Goal: Task Accomplishment & Management: Complete application form

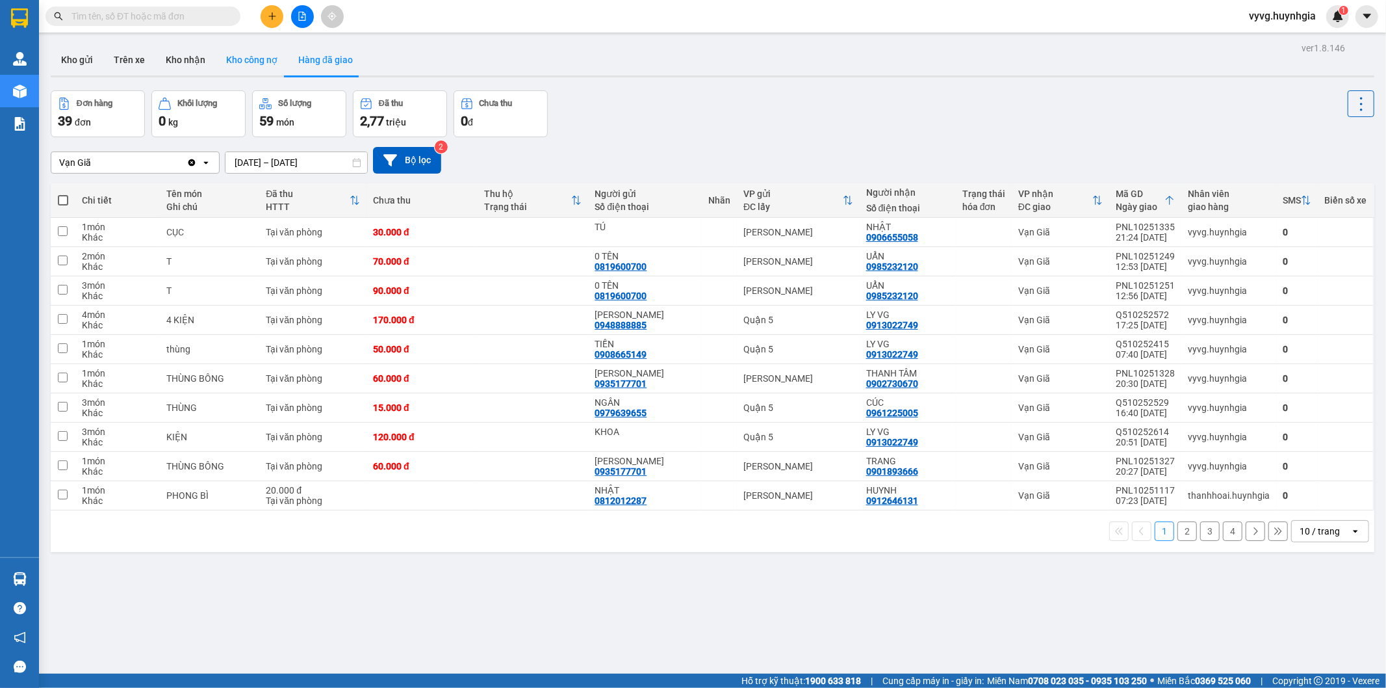
click at [248, 65] on button "Kho công nợ" at bounding box center [252, 59] width 72 height 31
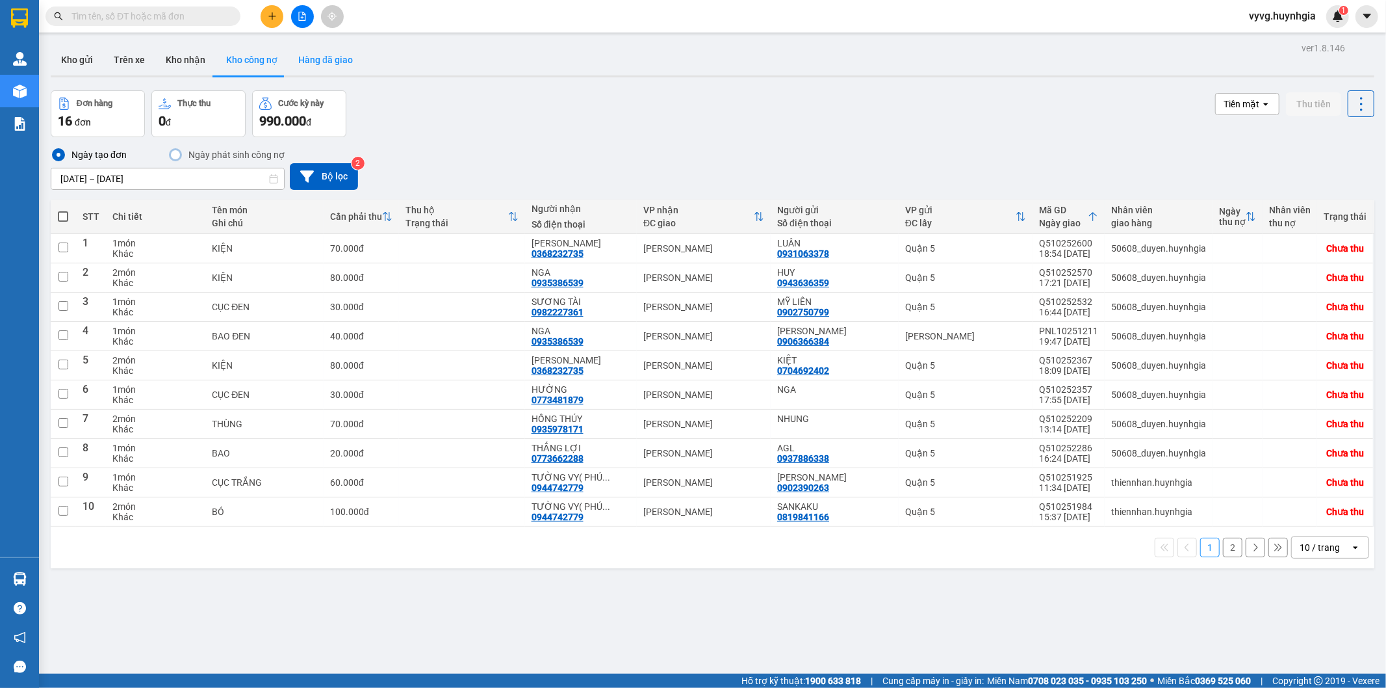
click at [315, 62] on button "Hàng đã giao" at bounding box center [325, 59] width 75 height 31
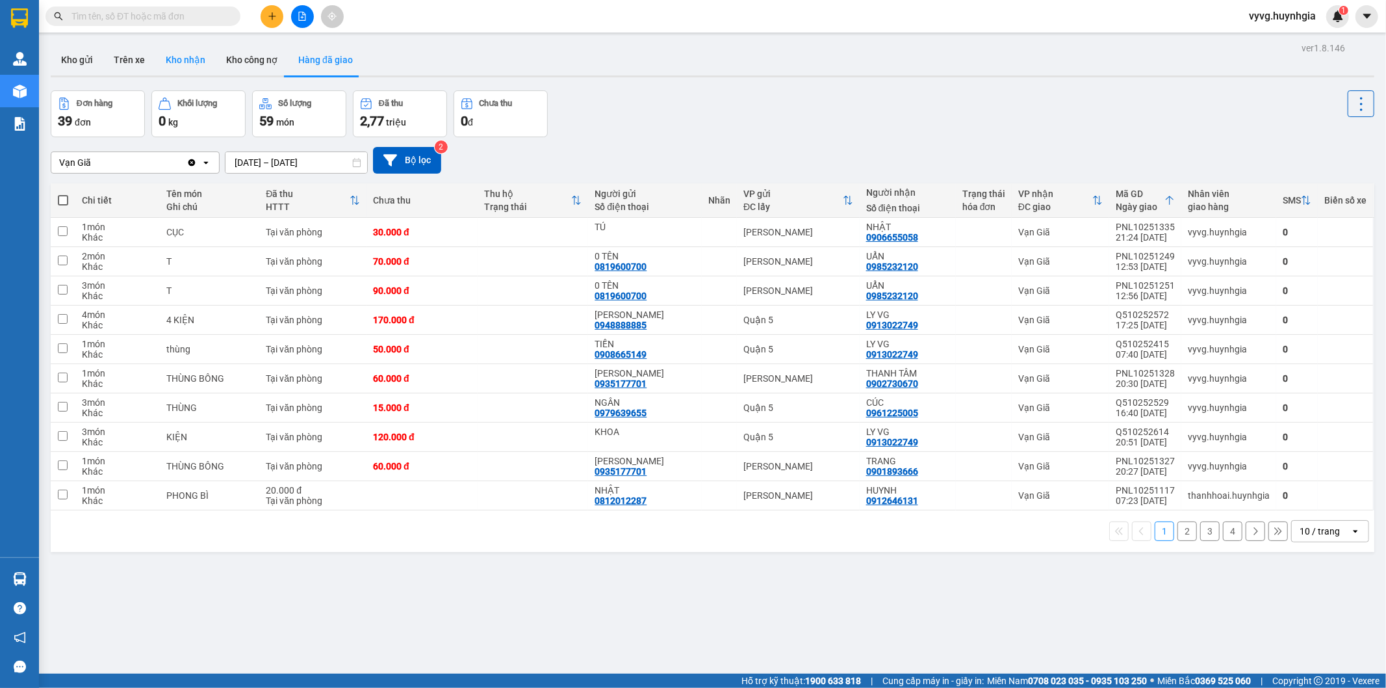
click at [194, 54] on button "Kho nhận" at bounding box center [185, 59] width 60 height 31
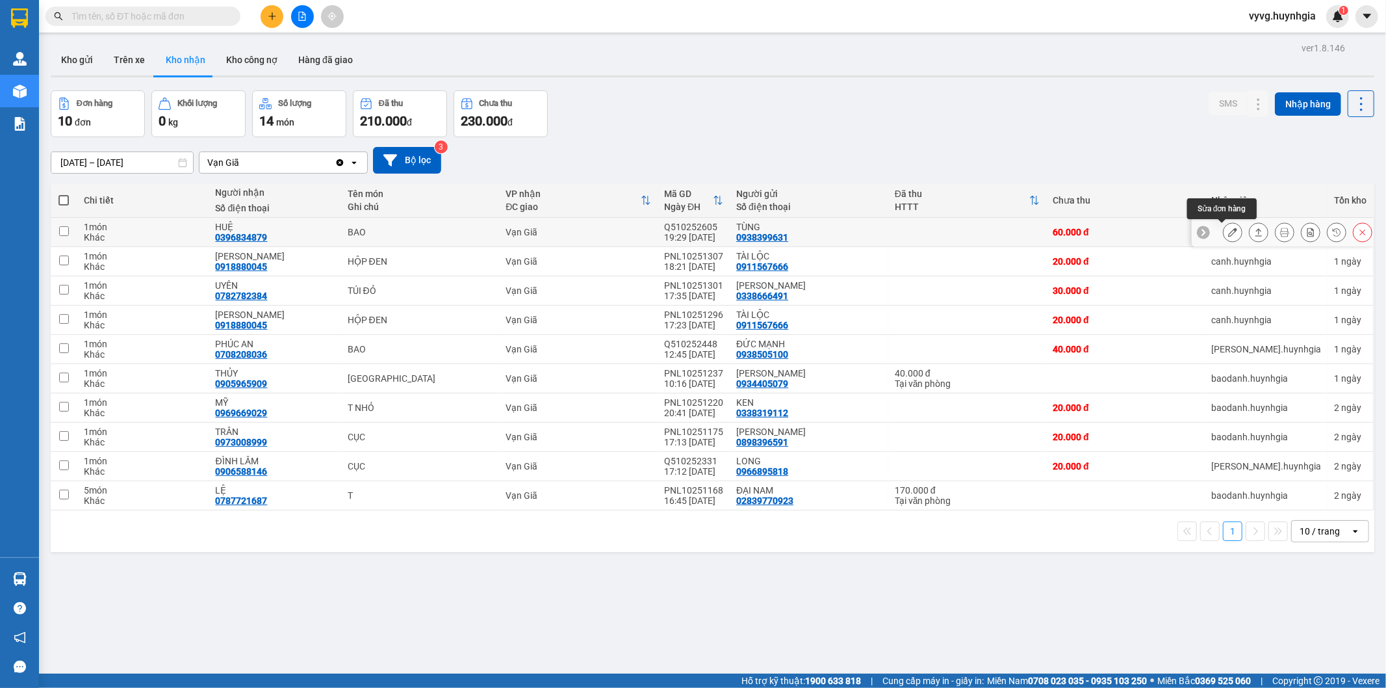
click at [1228, 231] on icon at bounding box center [1232, 231] width 9 height 9
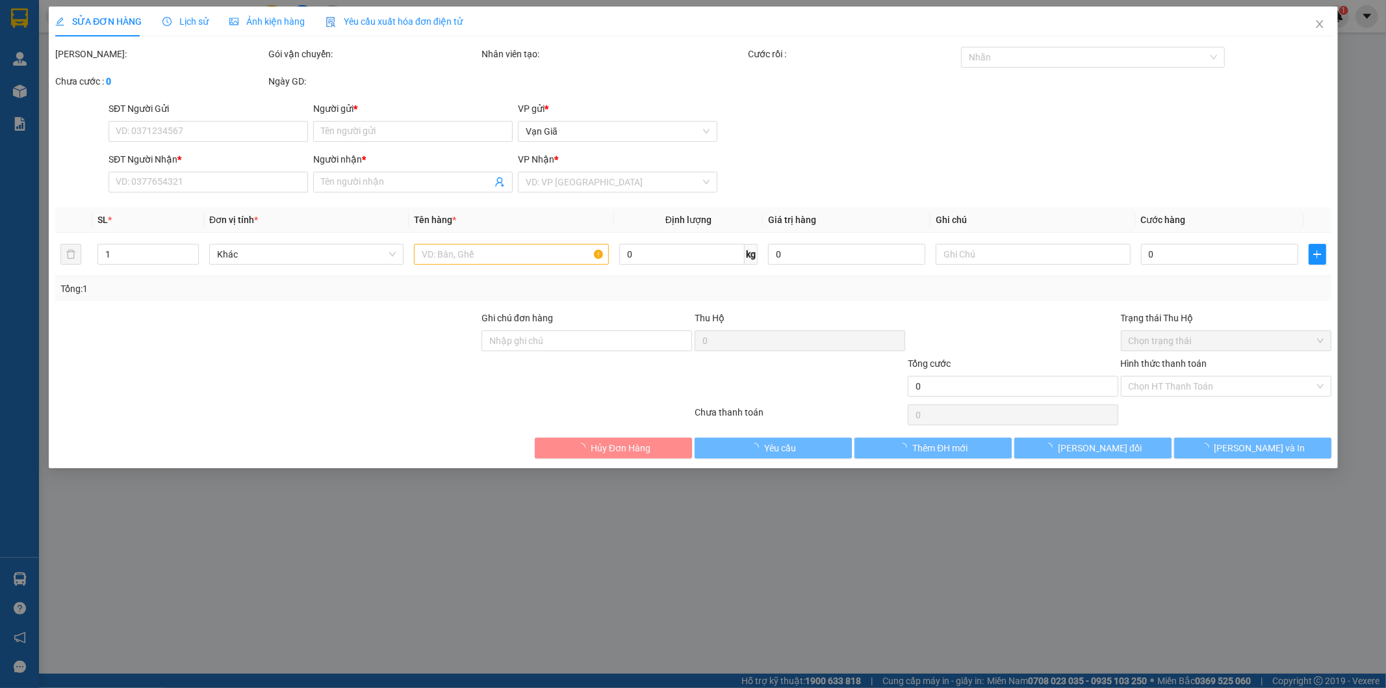
type input "0938399631"
type input "TÙNG"
type input "0396834879"
type input "HUỆ"
type input "60.000"
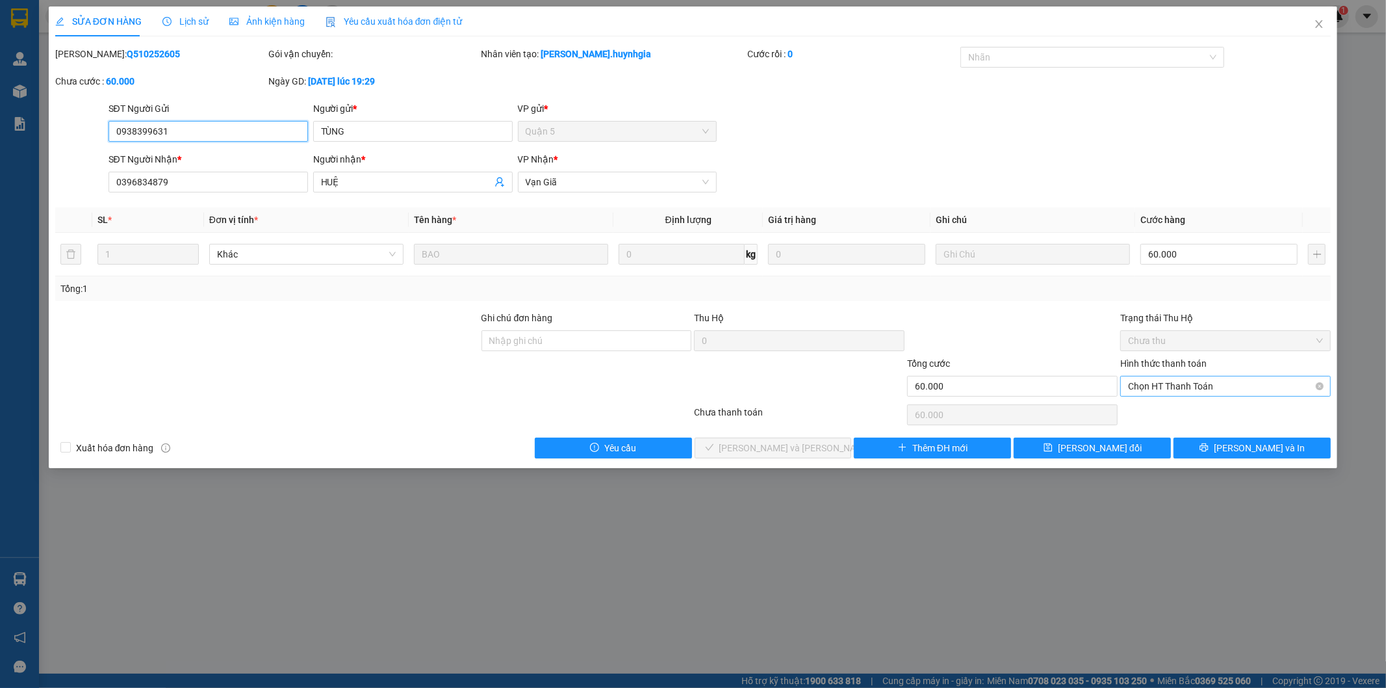
click at [1186, 383] on span "Chọn HT Thanh Toán" at bounding box center [1225, 385] width 195 height 19
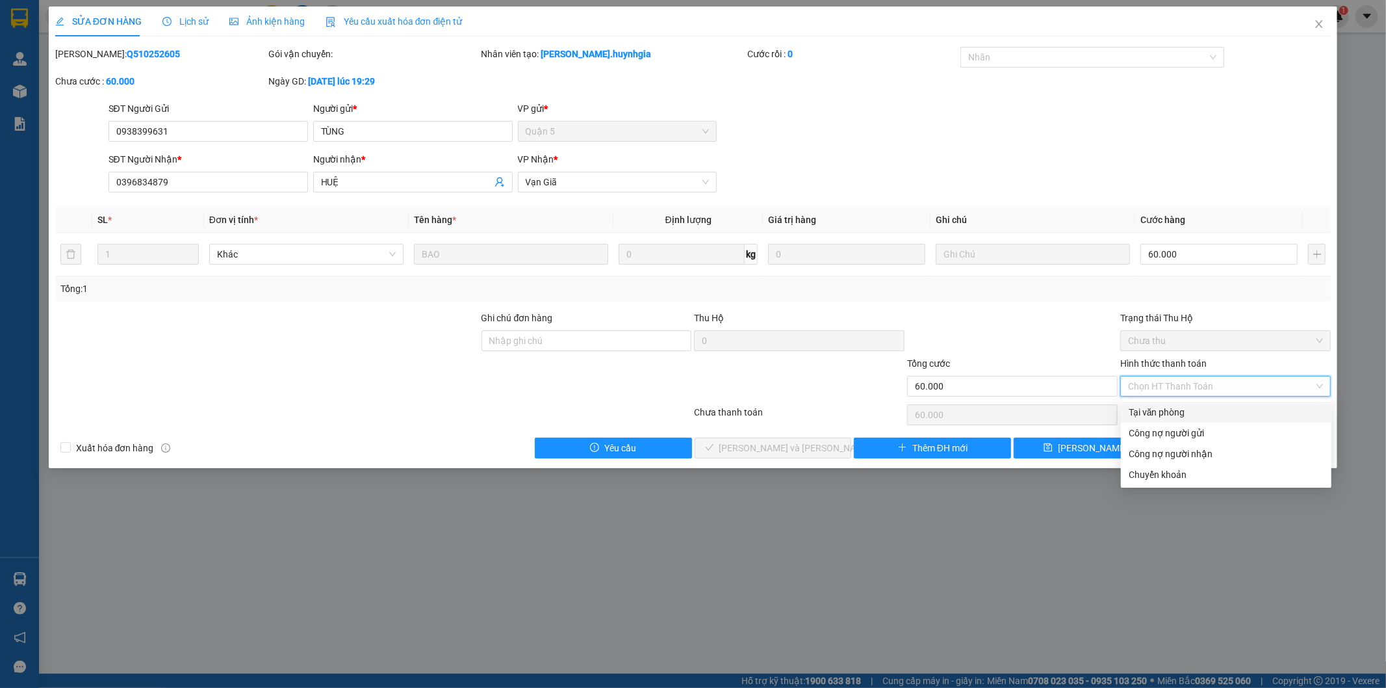
click at [1172, 407] on div "Tại văn phòng" at bounding box center [1226, 412] width 195 height 14
type input "0"
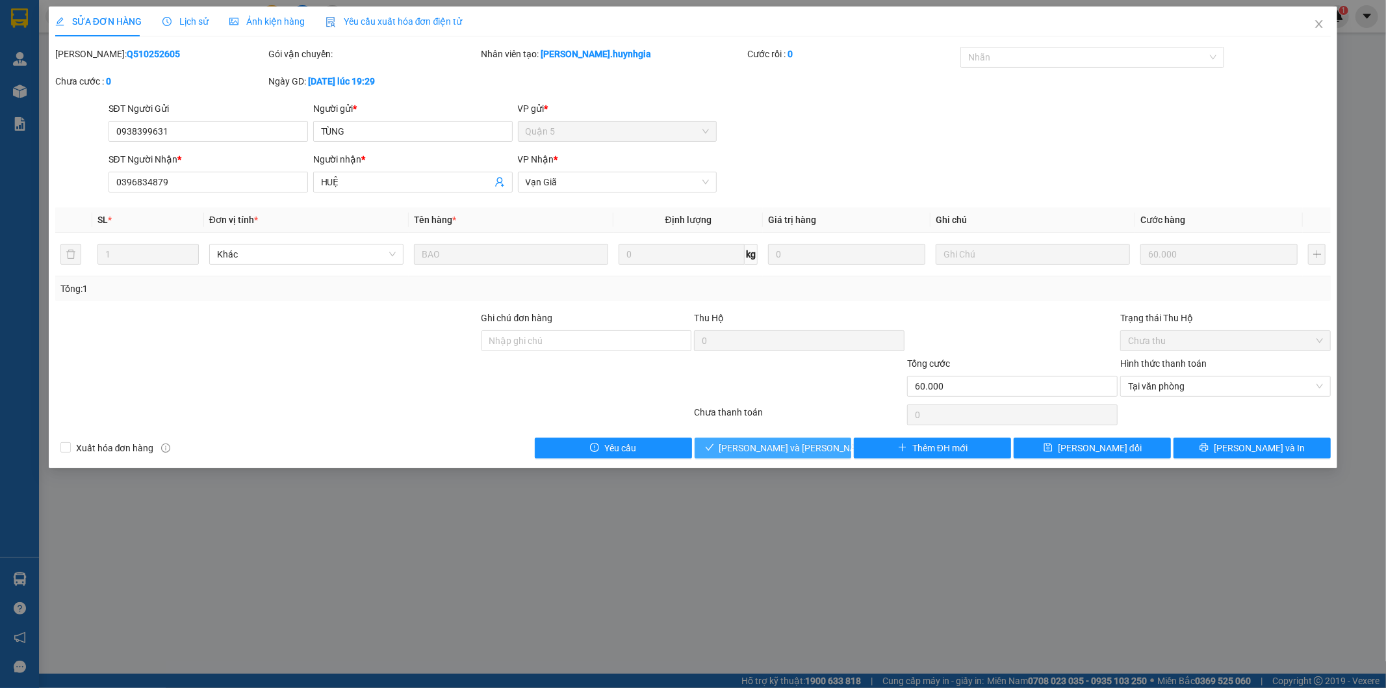
click at [808, 457] on button "[PERSON_NAME] và [PERSON_NAME] hàng" at bounding box center [773, 447] width 157 height 21
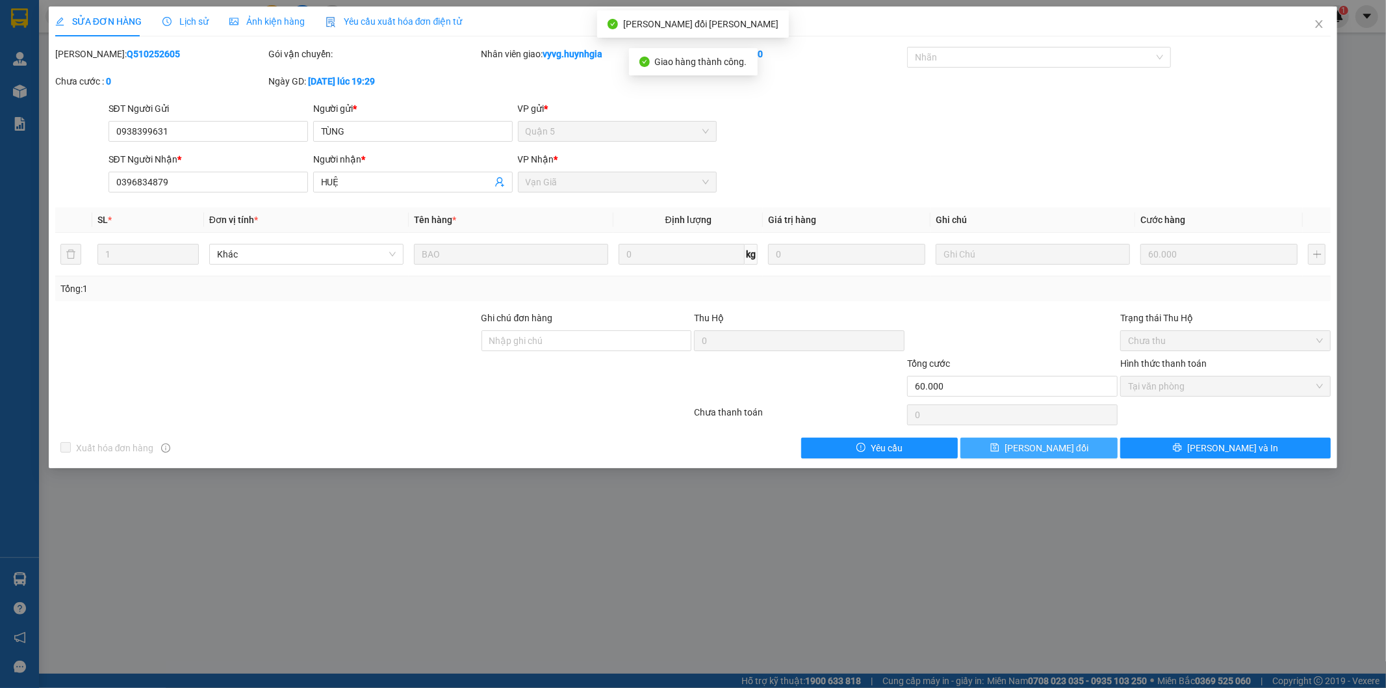
click at [1068, 452] on span "[PERSON_NAME] đổi" at bounding box center [1047, 448] width 84 height 14
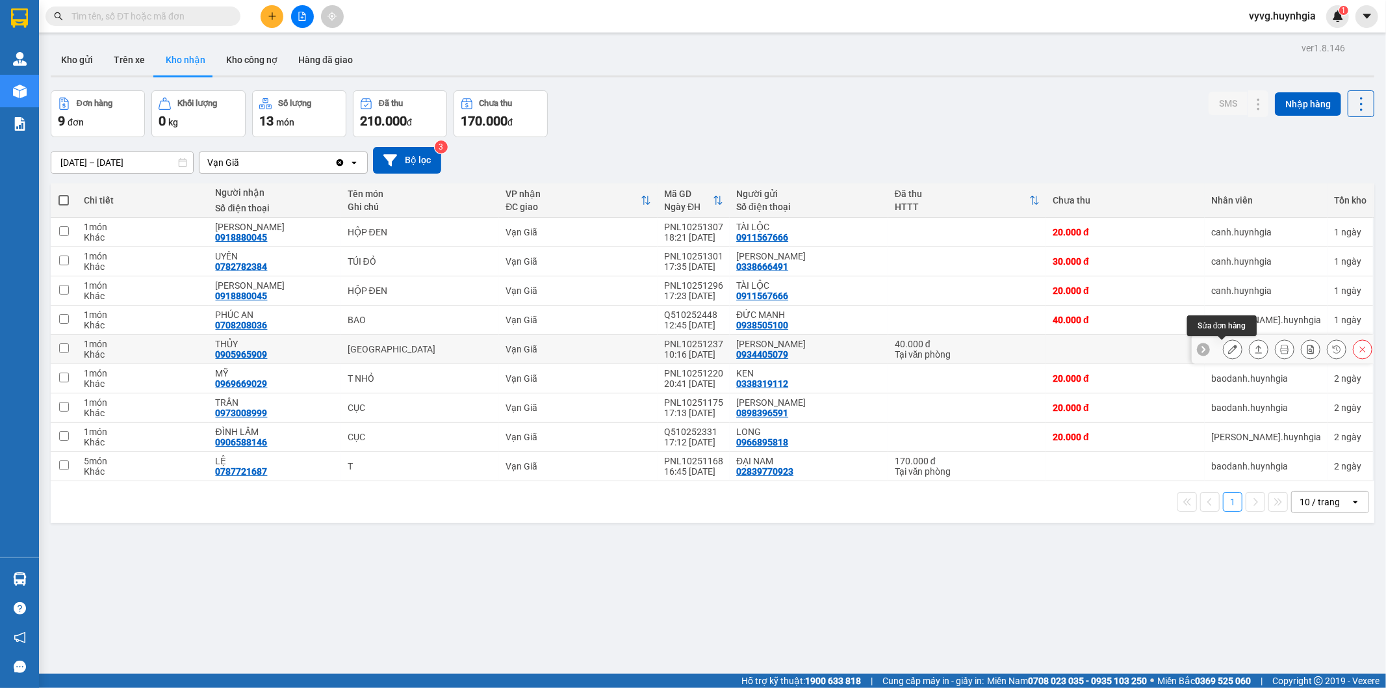
click at [1228, 347] on icon at bounding box center [1232, 348] width 9 height 9
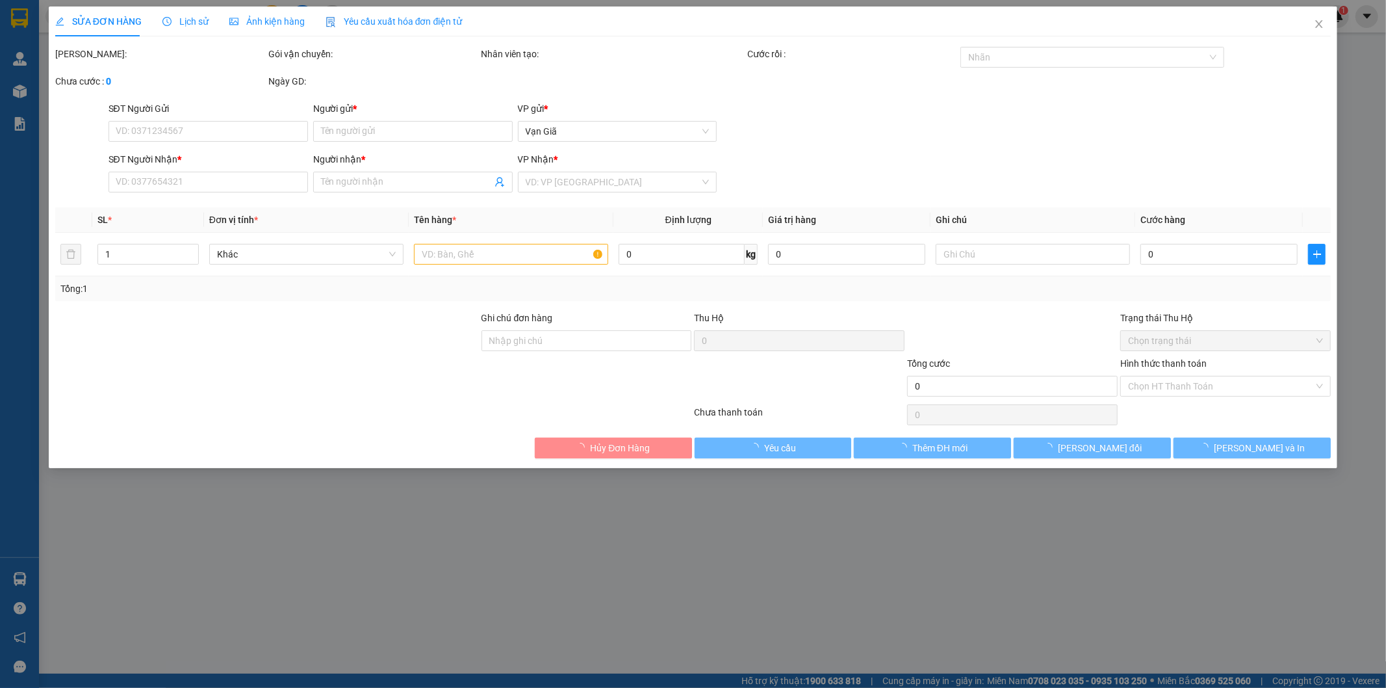
type input "0934405079"
type input "[PERSON_NAME]"
type input "0905965909"
type input "THỦY"
type input "40.000"
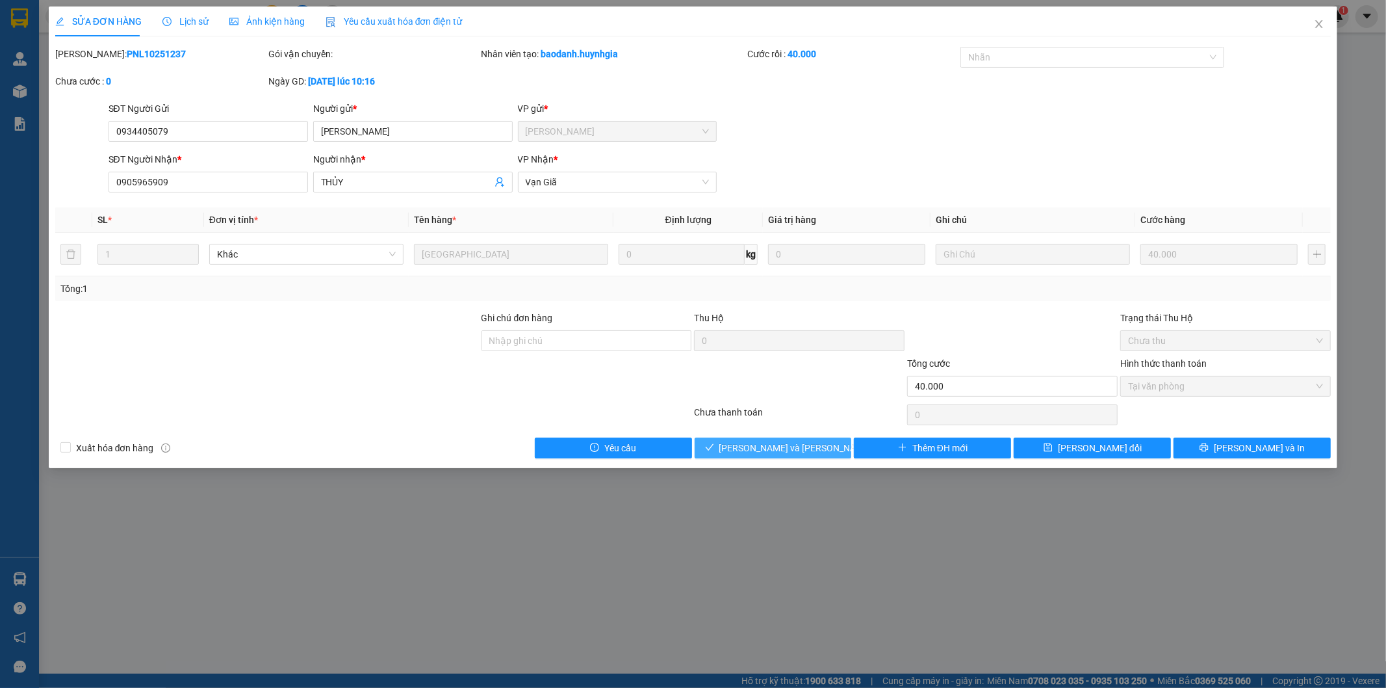
click at [781, 442] on span "[PERSON_NAME] và [PERSON_NAME] hàng" at bounding box center [806, 448] width 175 height 14
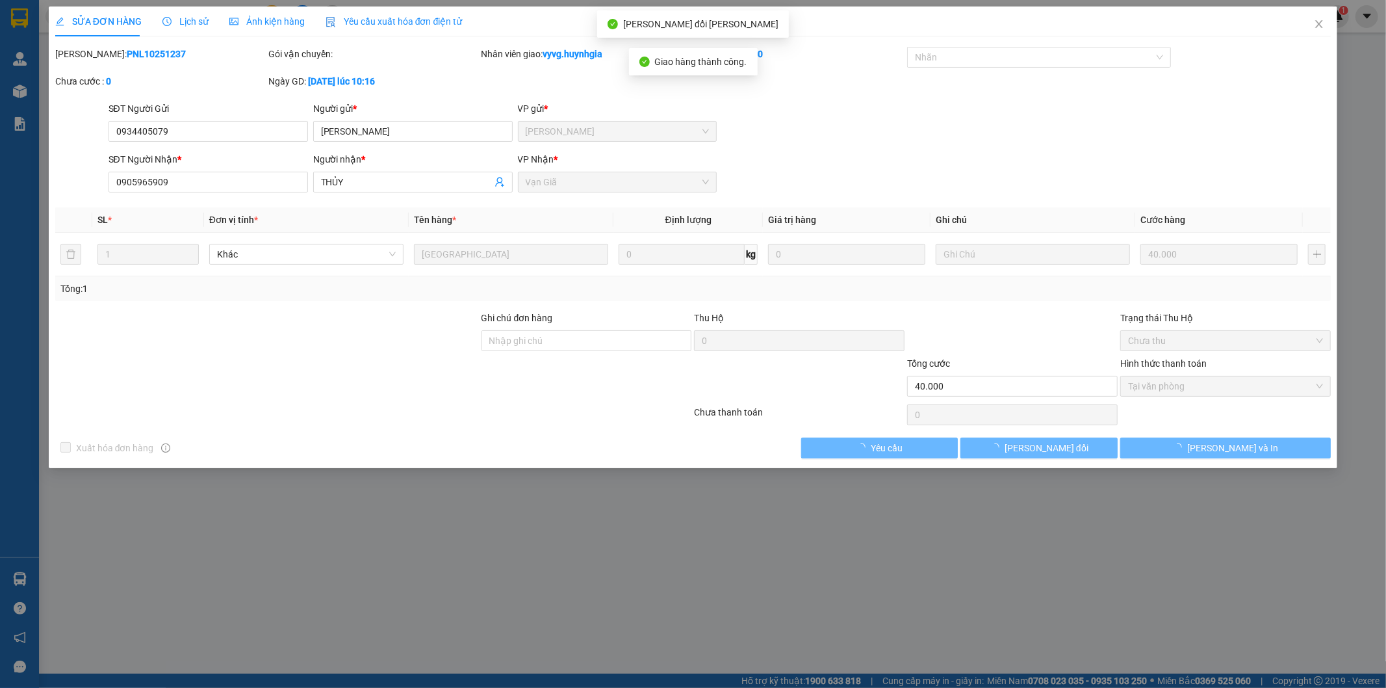
click at [1070, 450] on span "[PERSON_NAME] đổi" at bounding box center [1047, 448] width 84 height 14
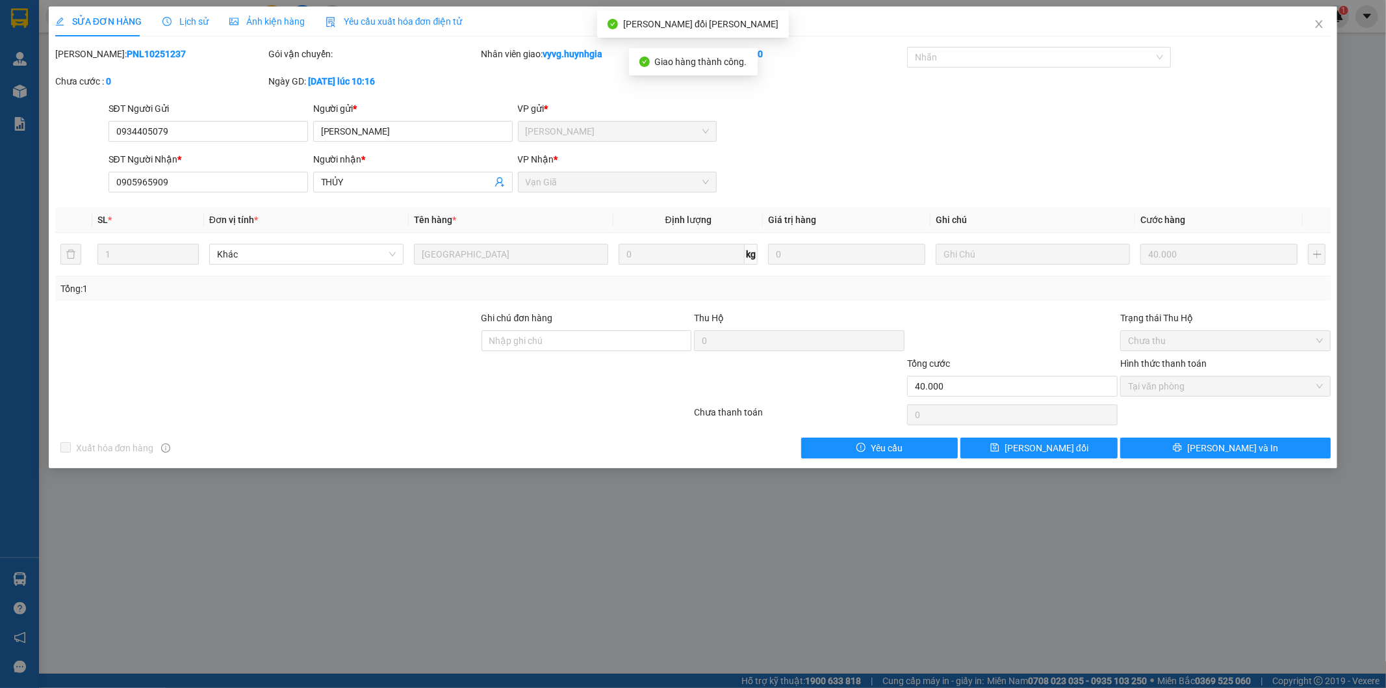
click at [1070, 450] on span "[PERSON_NAME] đổi" at bounding box center [1047, 448] width 84 height 14
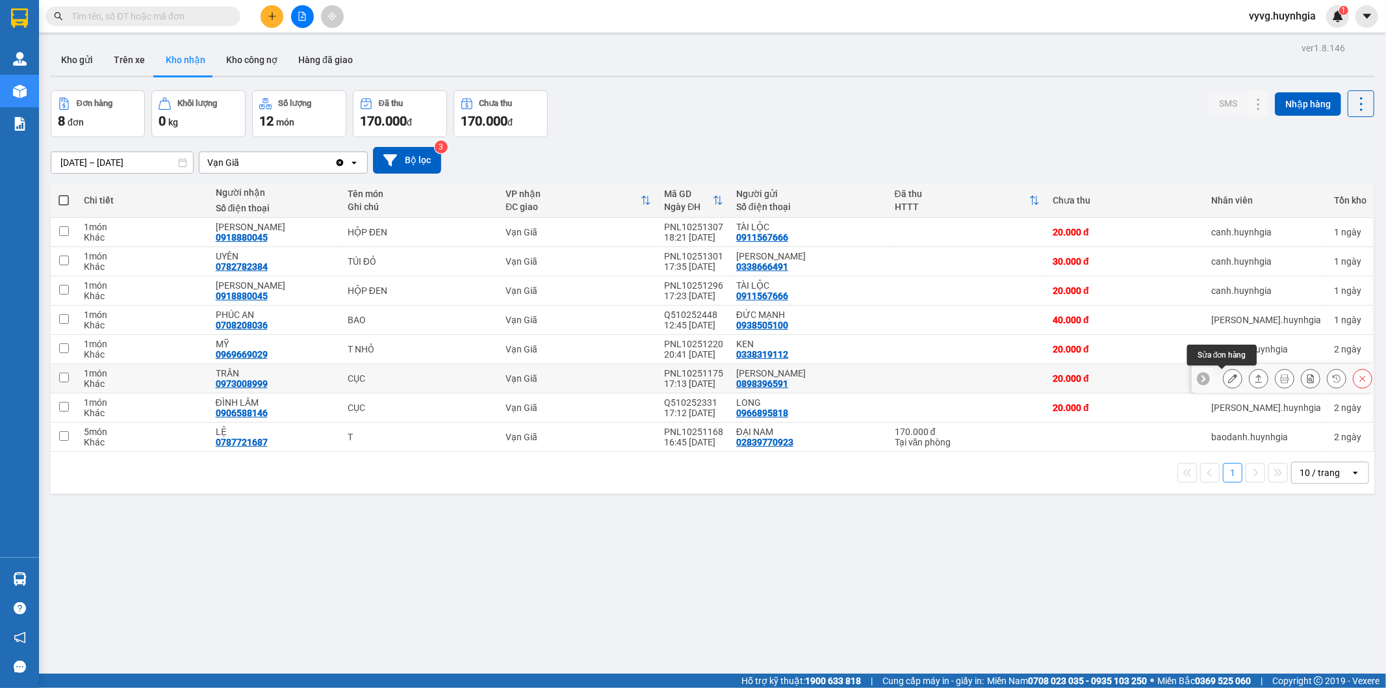
click at [1224, 381] on button at bounding box center [1233, 378] width 18 height 23
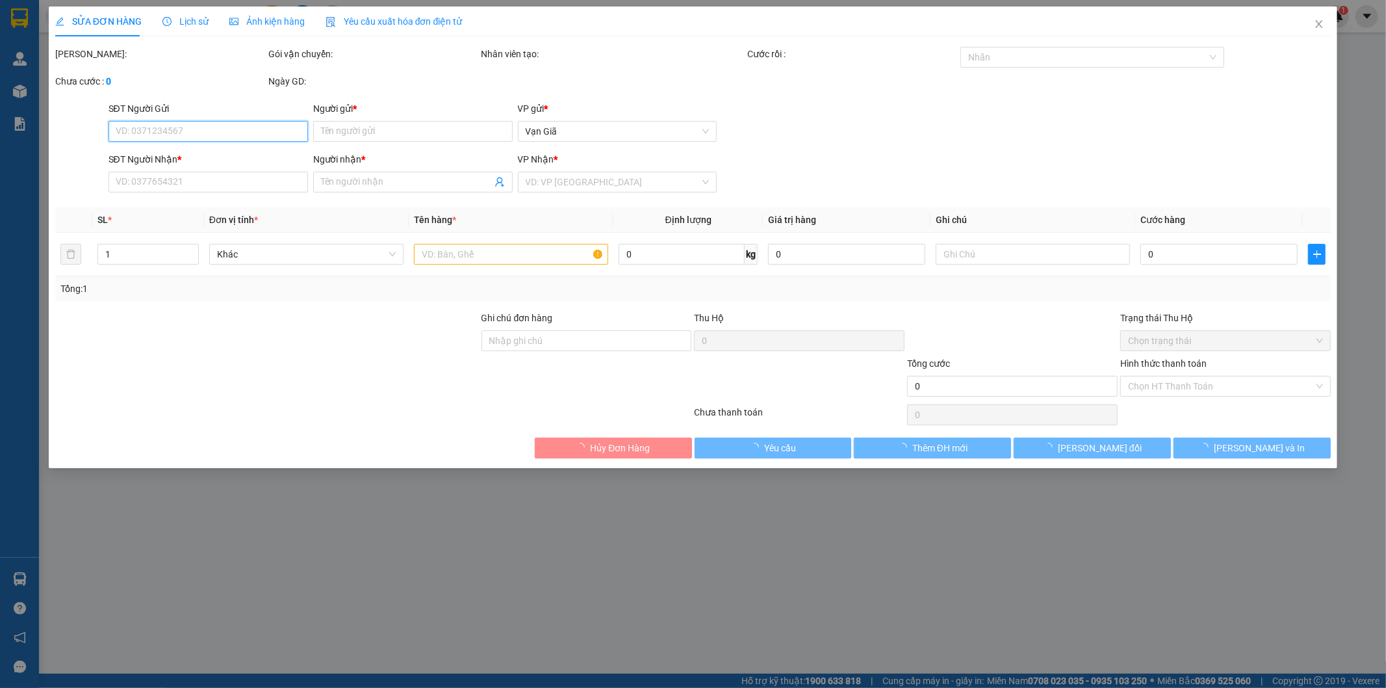
type input "0898396591"
type input "[PERSON_NAME]"
type input "0973008999"
type input "TRÂN"
type input "20.000"
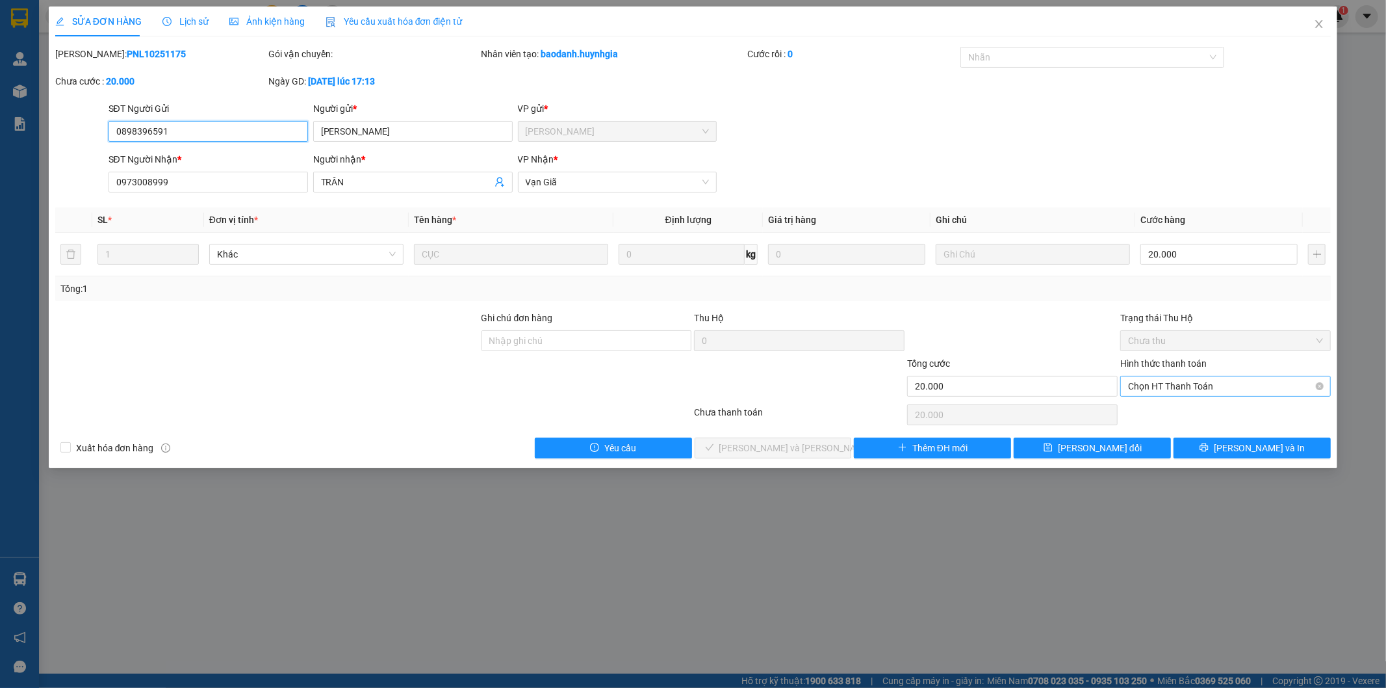
click at [1173, 385] on span "Chọn HT Thanh Toán" at bounding box center [1225, 385] width 195 height 19
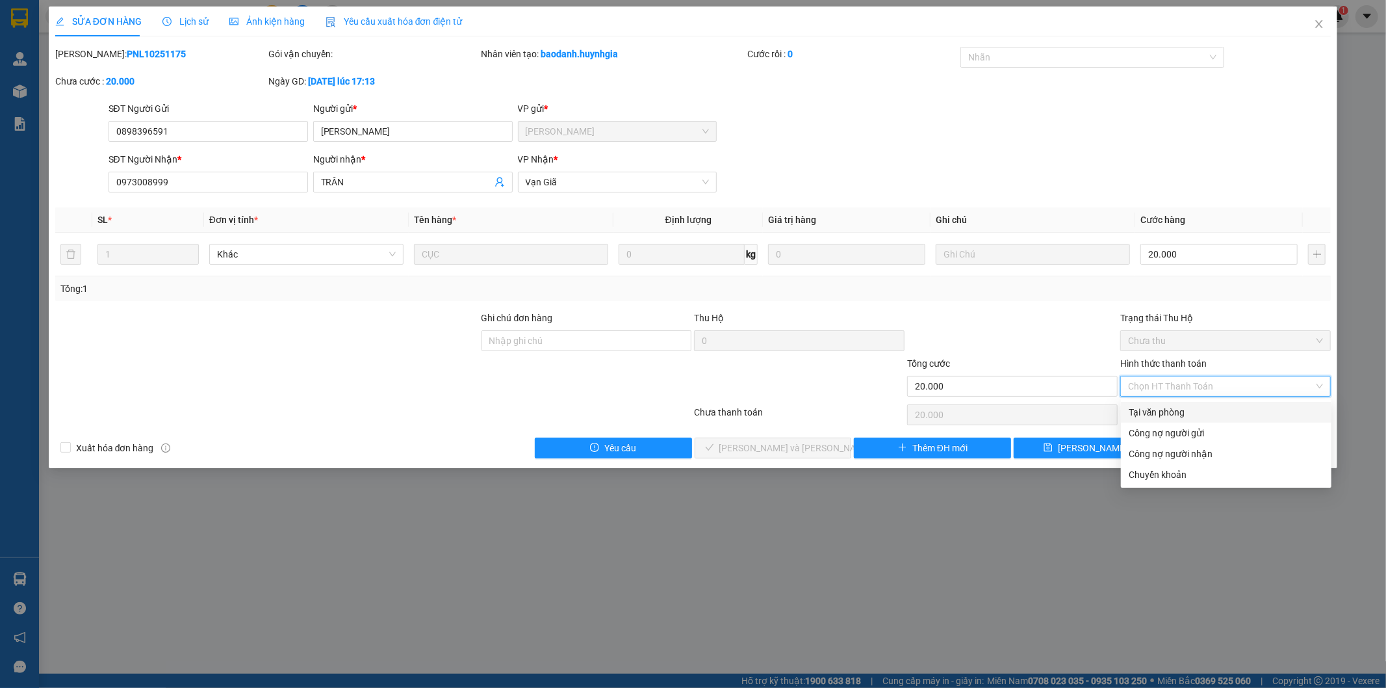
click at [1167, 406] on div "Tại văn phòng" at bounding box center [1226, 412] width 195 height 14
type input "0"
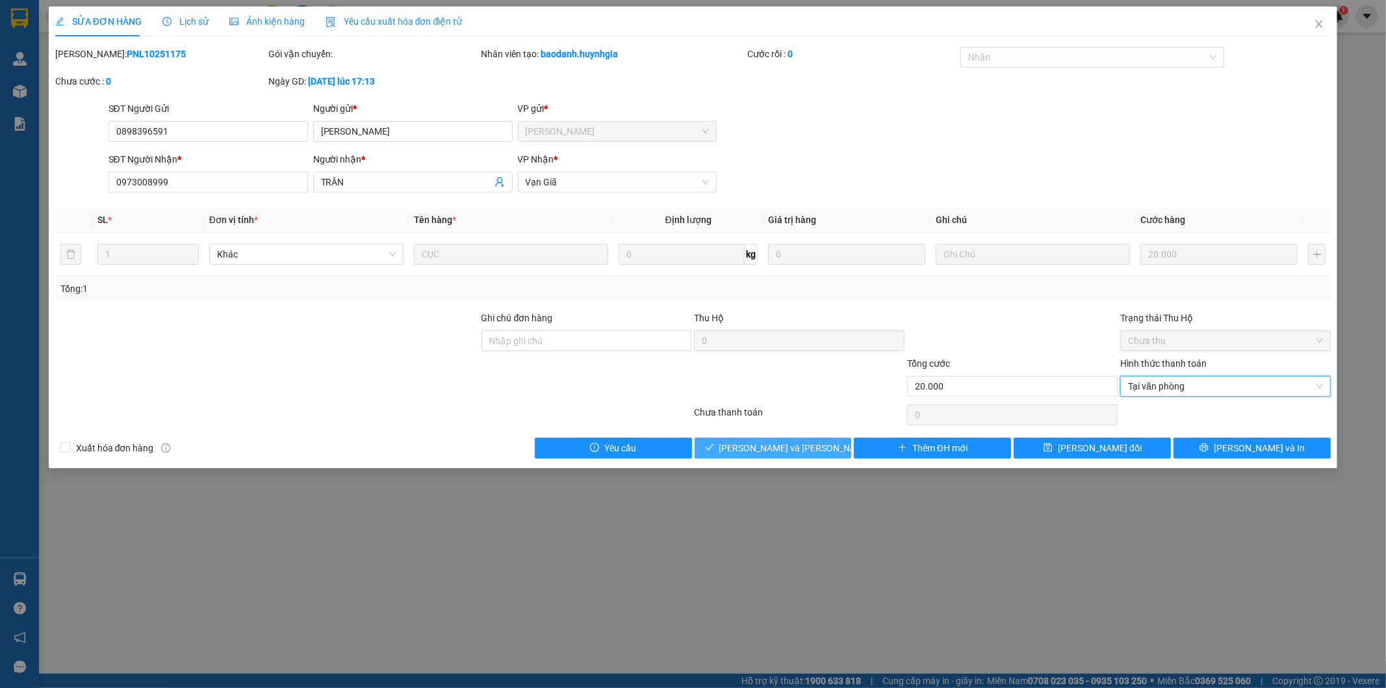
click at [786, 452] on span "[PERSON_NAME] và [PERSON_NAME] hàng" at bounding box center [806, 448] width 175 height 14
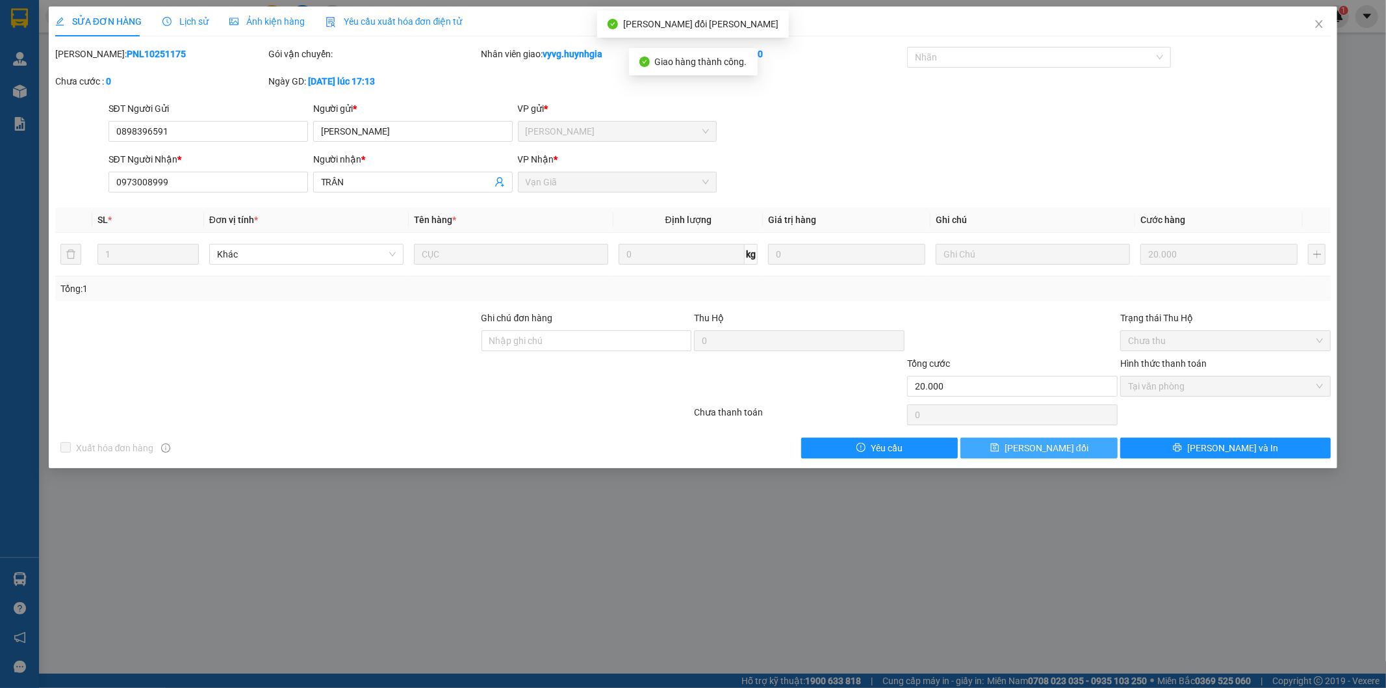
click at [1026, 439] on button "[PERSON_NAME] đổi" at bounding box center [1039, 447] width 157 height 21
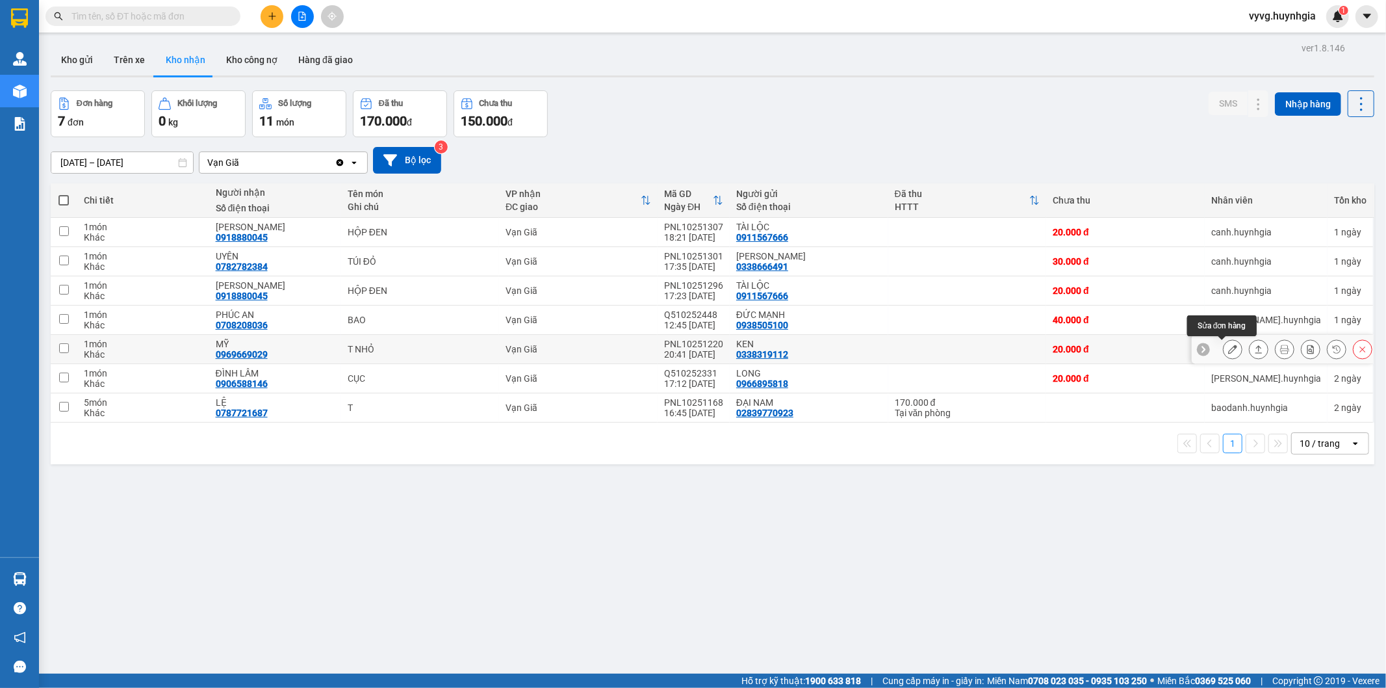
click at [1228, 352] on icon at bounding box center [1232, 348] width 9 height 9
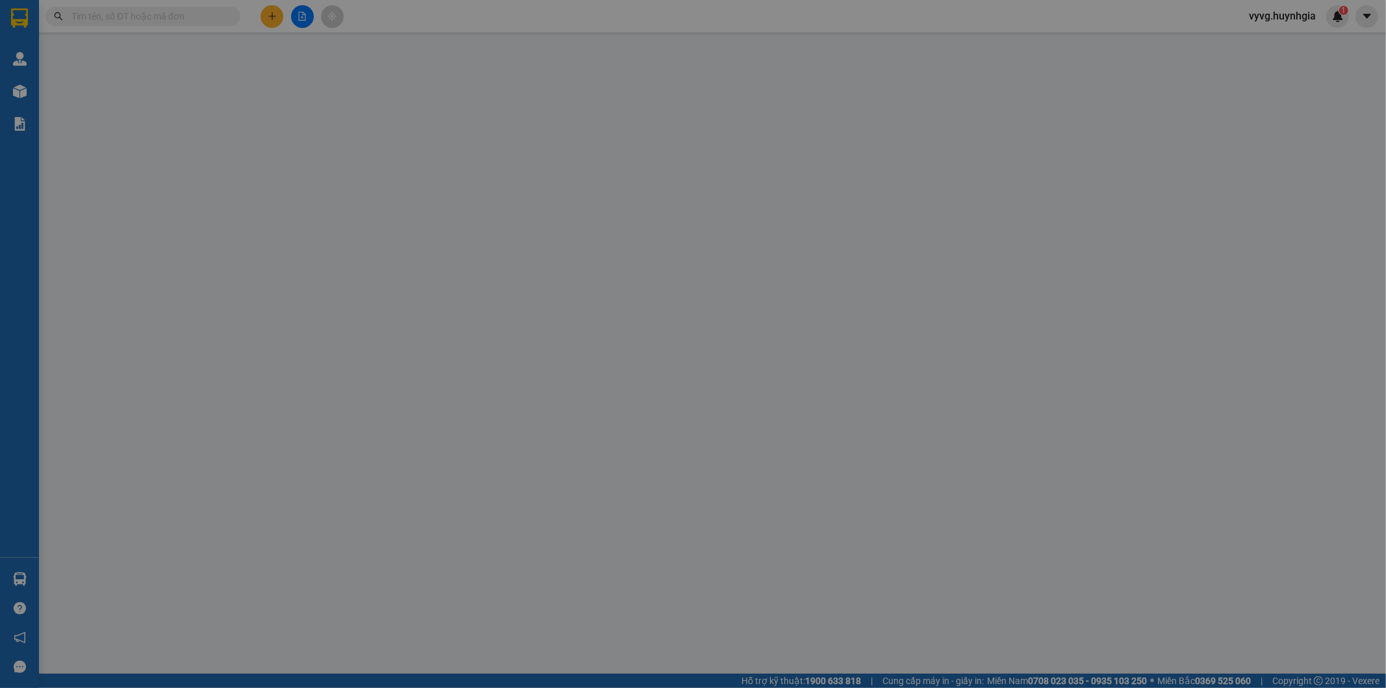
type input "0338319112"
type input "KEN"
type input "0969669029"
type input "MỸ"
type input "20.000"
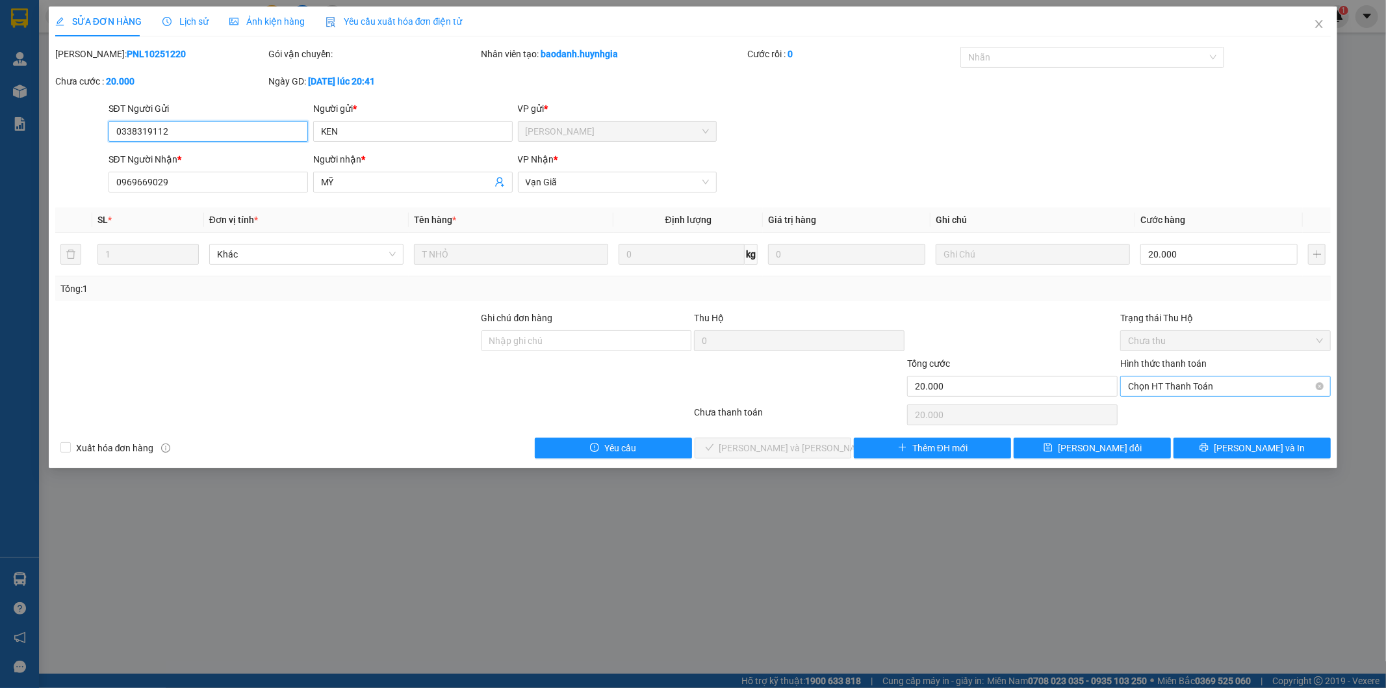
click at [1150, 385] on span "Chọn HT Thanh Toán" at bounding box center [1225, 385] width 195 height 19
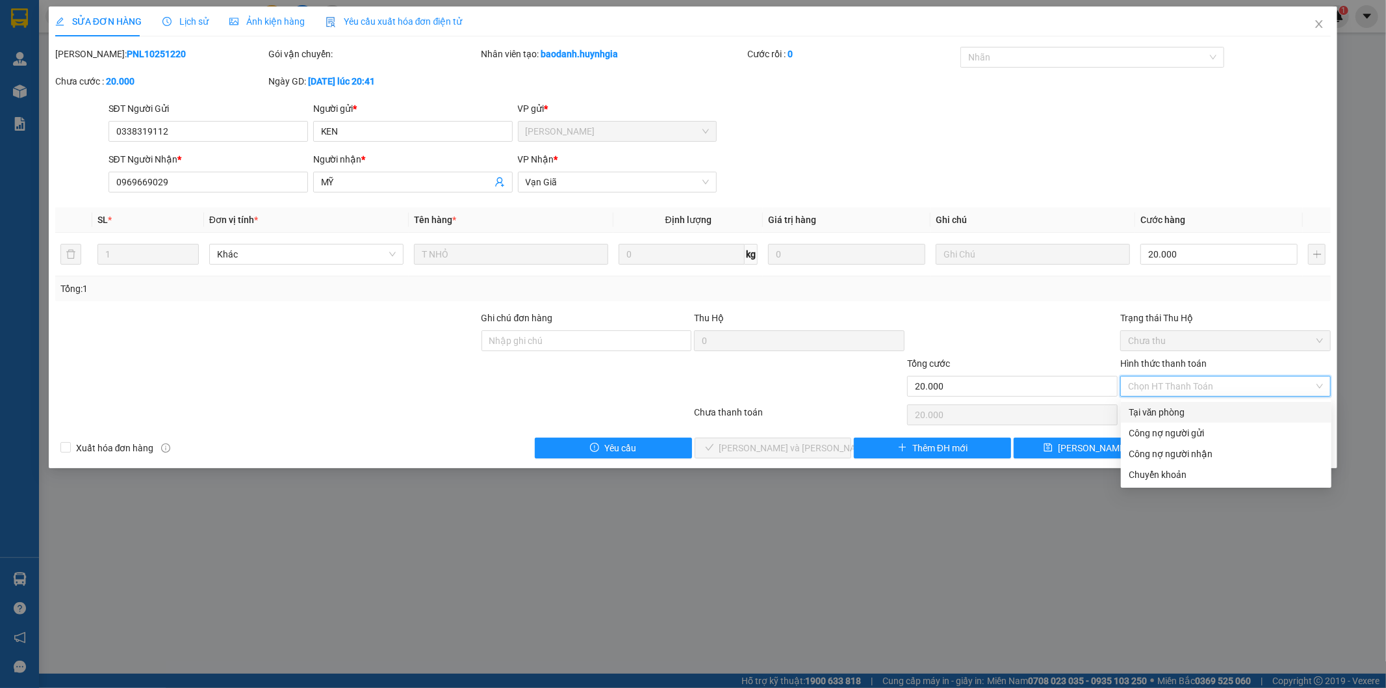
click at [1158, 406] on div "Tại văn phòng" at bounding box center [1226, 412] width 195 height 14
type input "0"
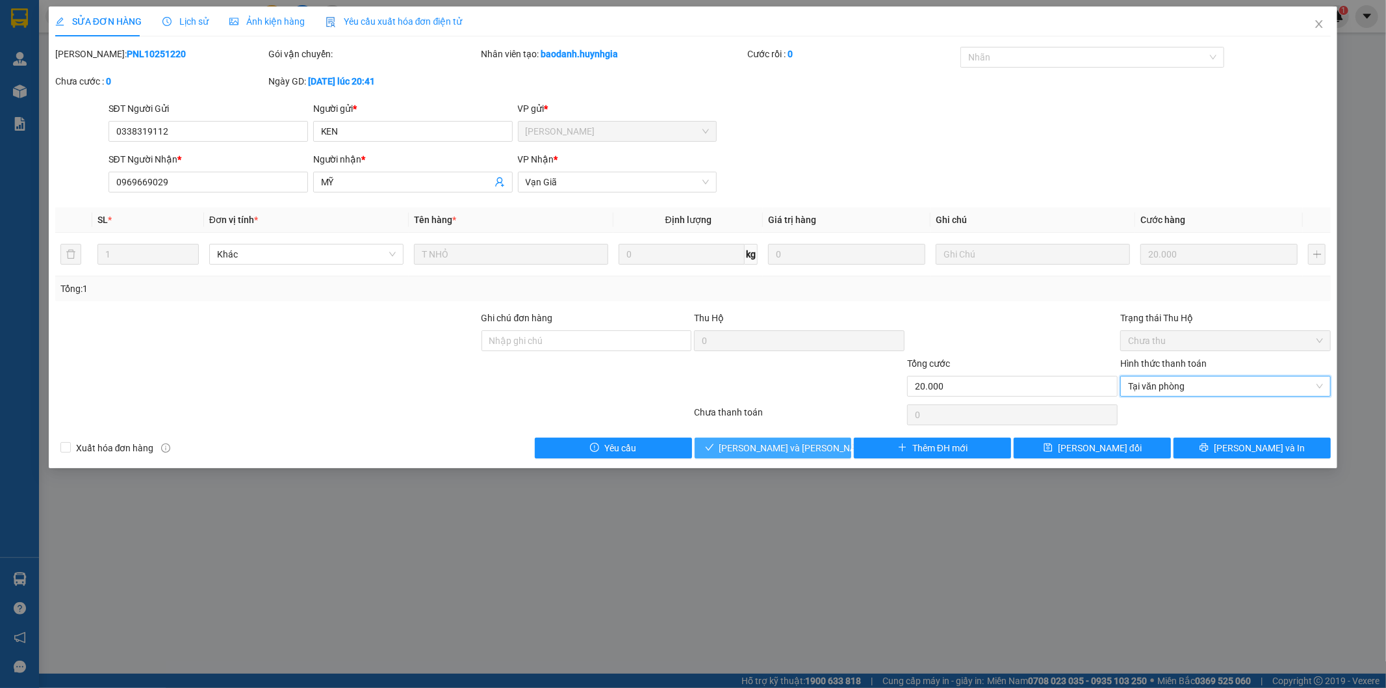
click at [792, 445] on span "[PERSON_NAME] và [PERSON_NAME] hàng" at bounding box center [806, 448] width 175 height 14
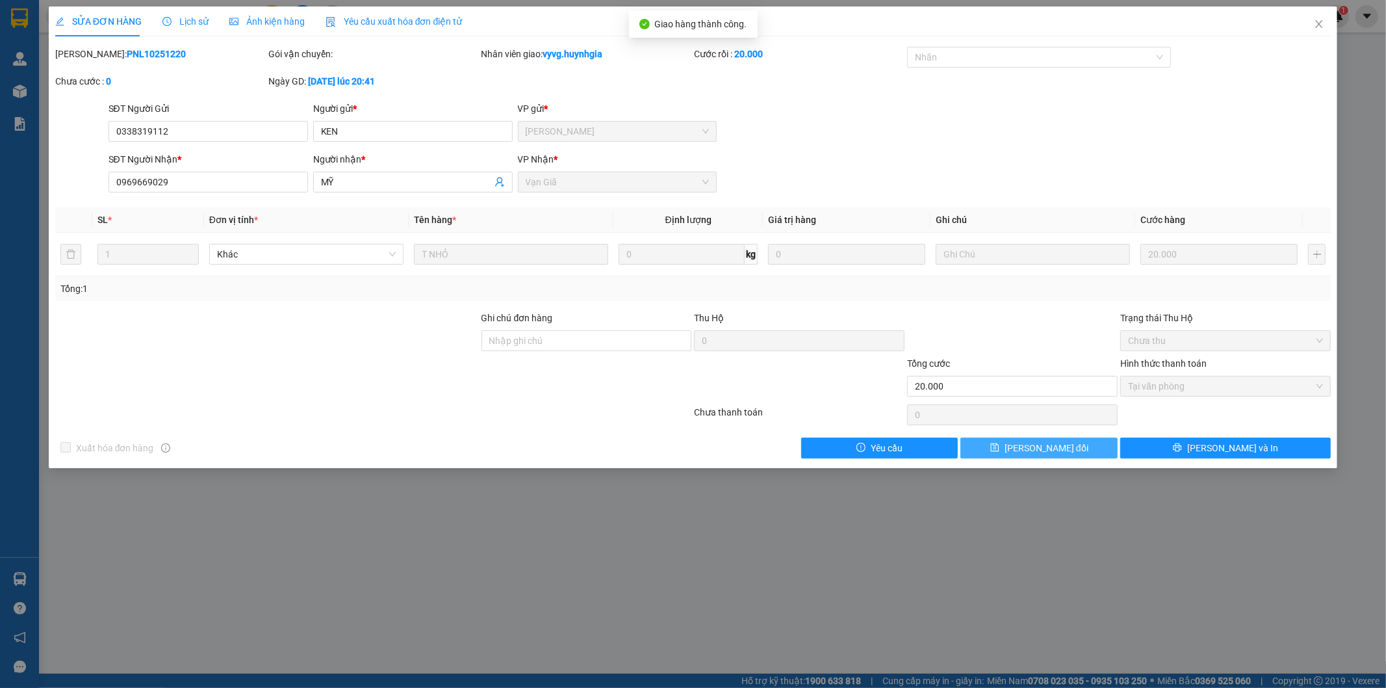
click at [1026, 442] on span "[PERSON_NAME] đổi" at bounding box center [1047, 448] width 84 height 14
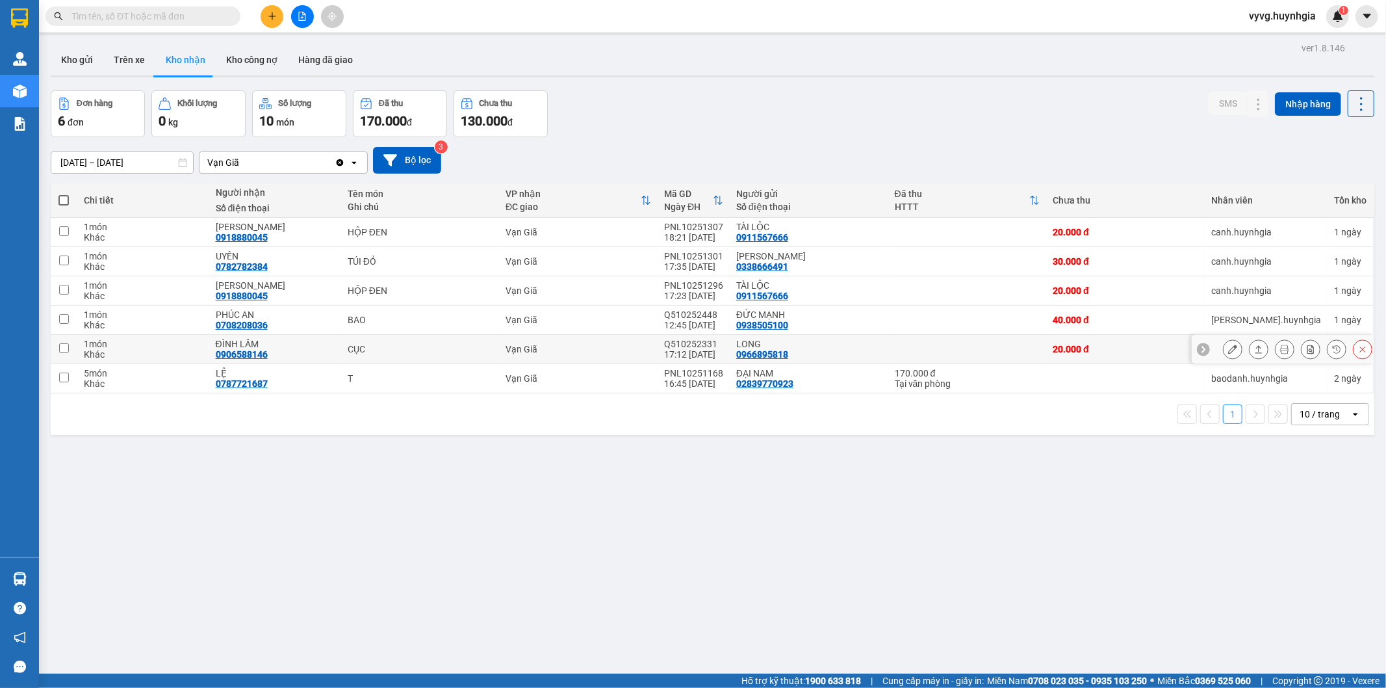
click at [1228, 346] on icon at bounding box center [1232, 348] width 9 height 9
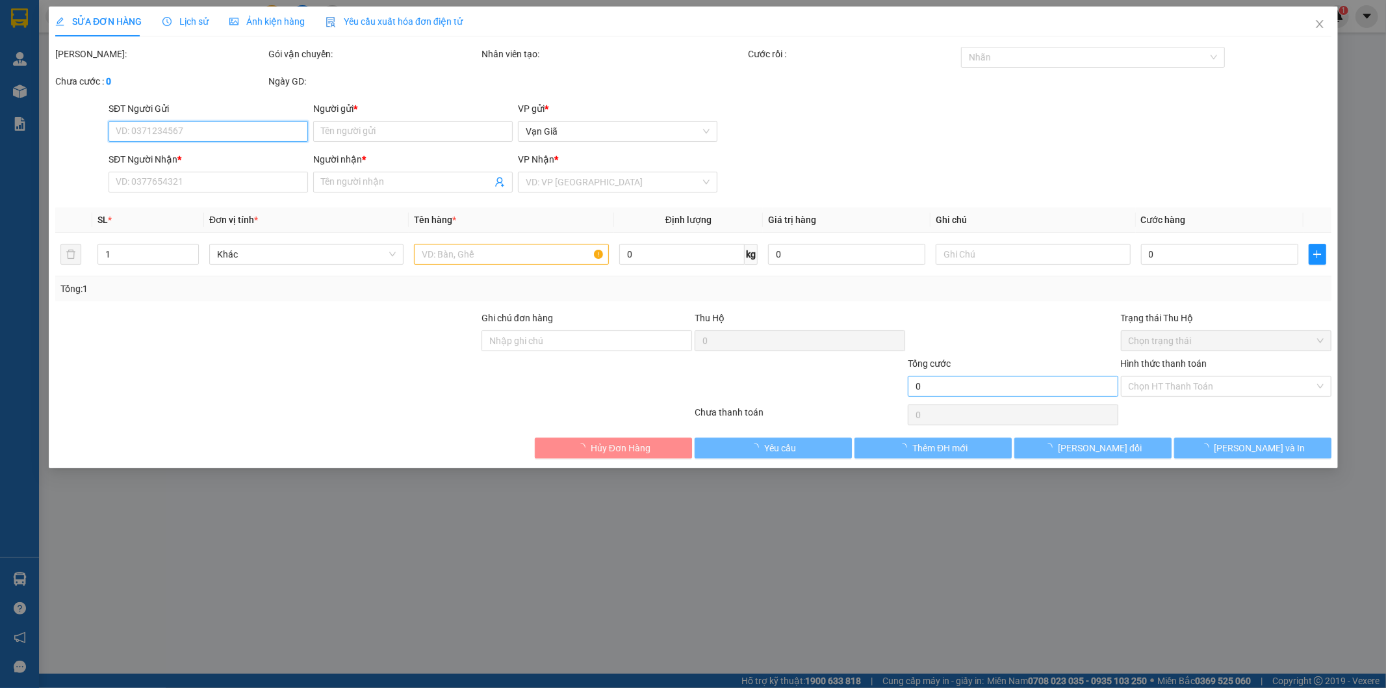
type input "0966895818"
type input "LONG"
type input "0906588146"
type input "ĐÌNH LÂM"
type input "20.000"
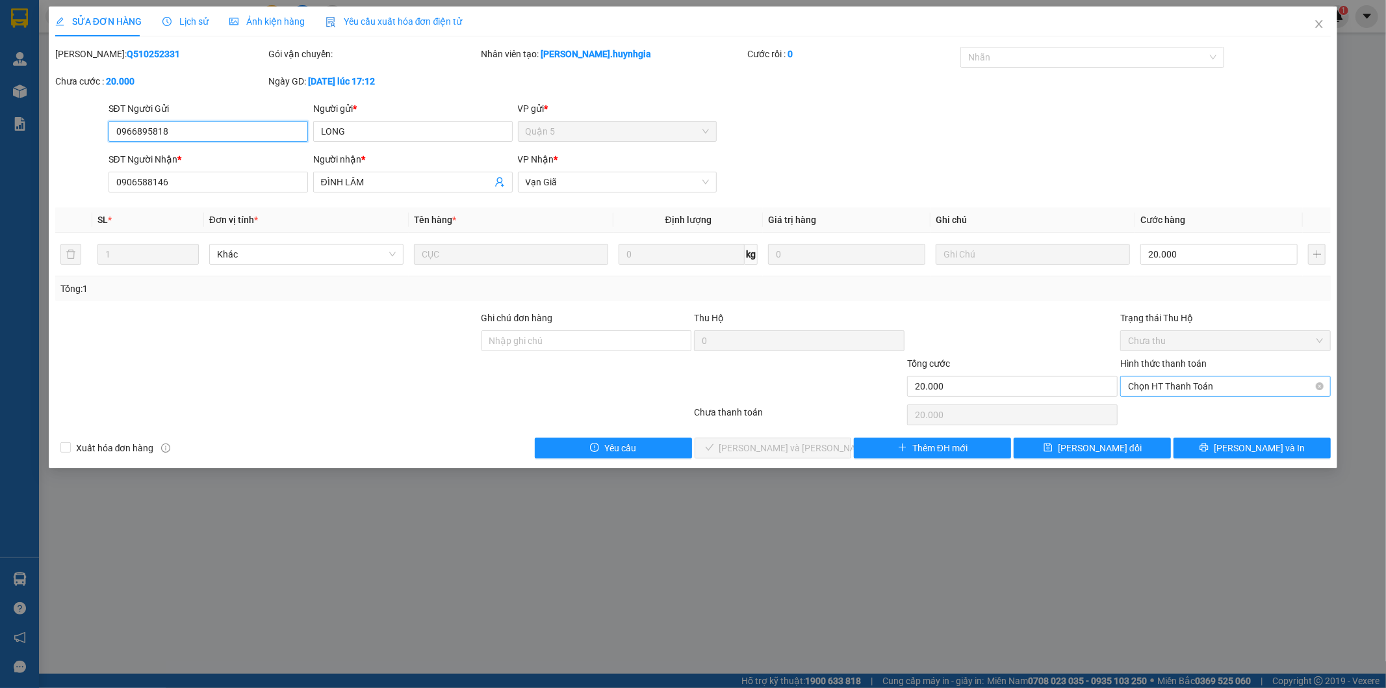
click at [1181, 392] on span "Chọn HT Thanh Toán" at bounding box center [1225, 385] width 195 height 19
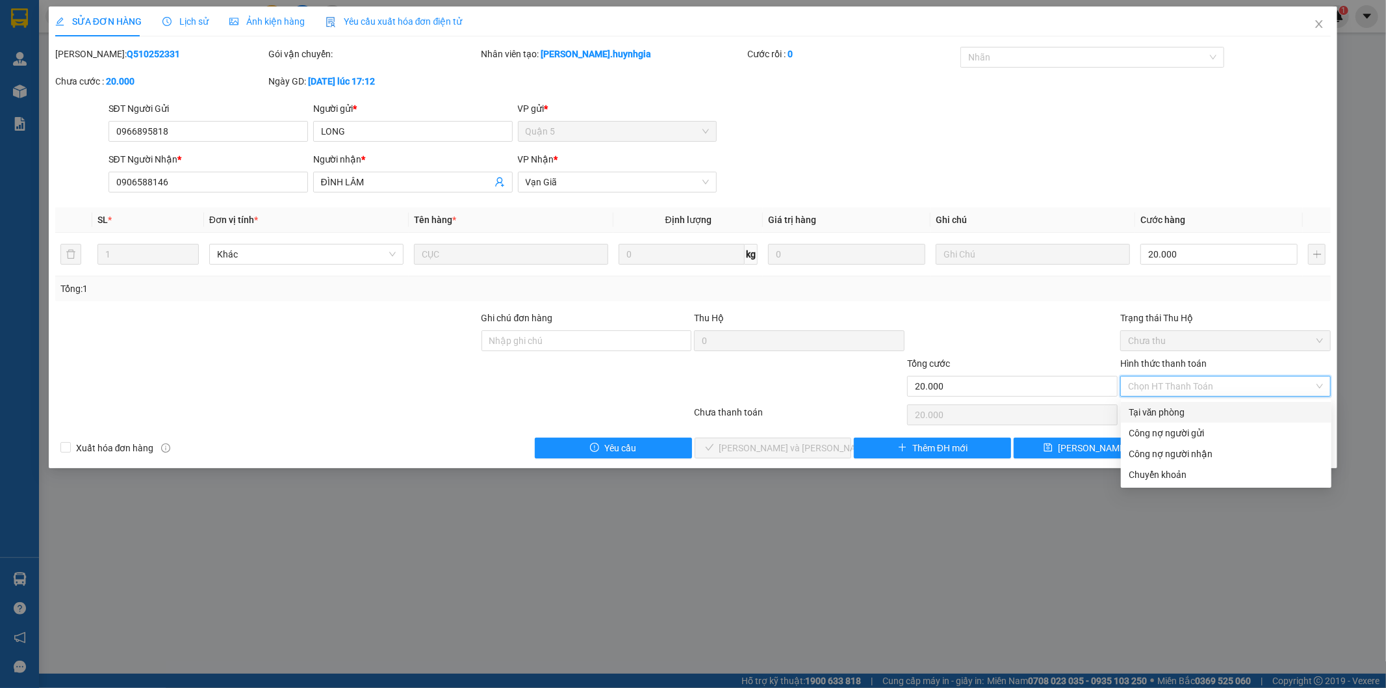
click at [1180, 410] on div "Tại văn phòng" at bounding box center [1226, 412] width 195 height 14
type input "0"
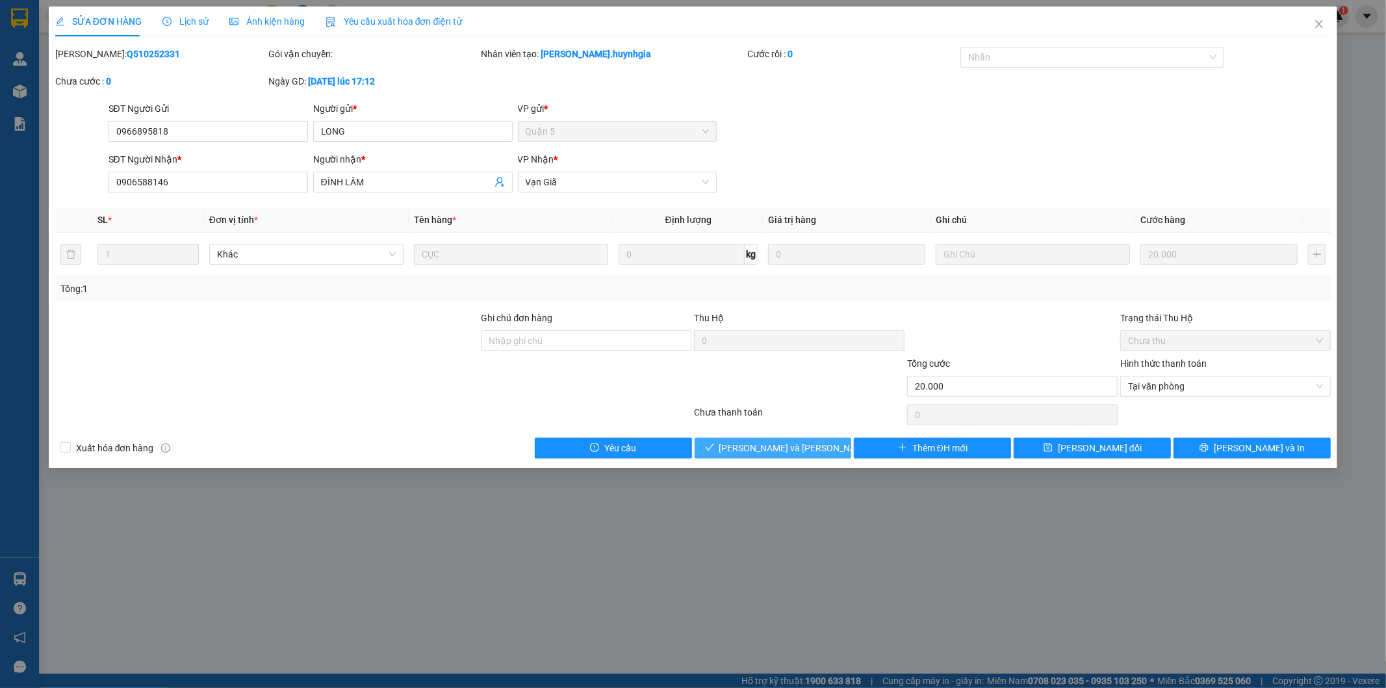
click at [783, 452] on span "[PERSON_NAME] và [PERSON_NAME] hàng" at bounding box center [806, 448] width 175 height 14
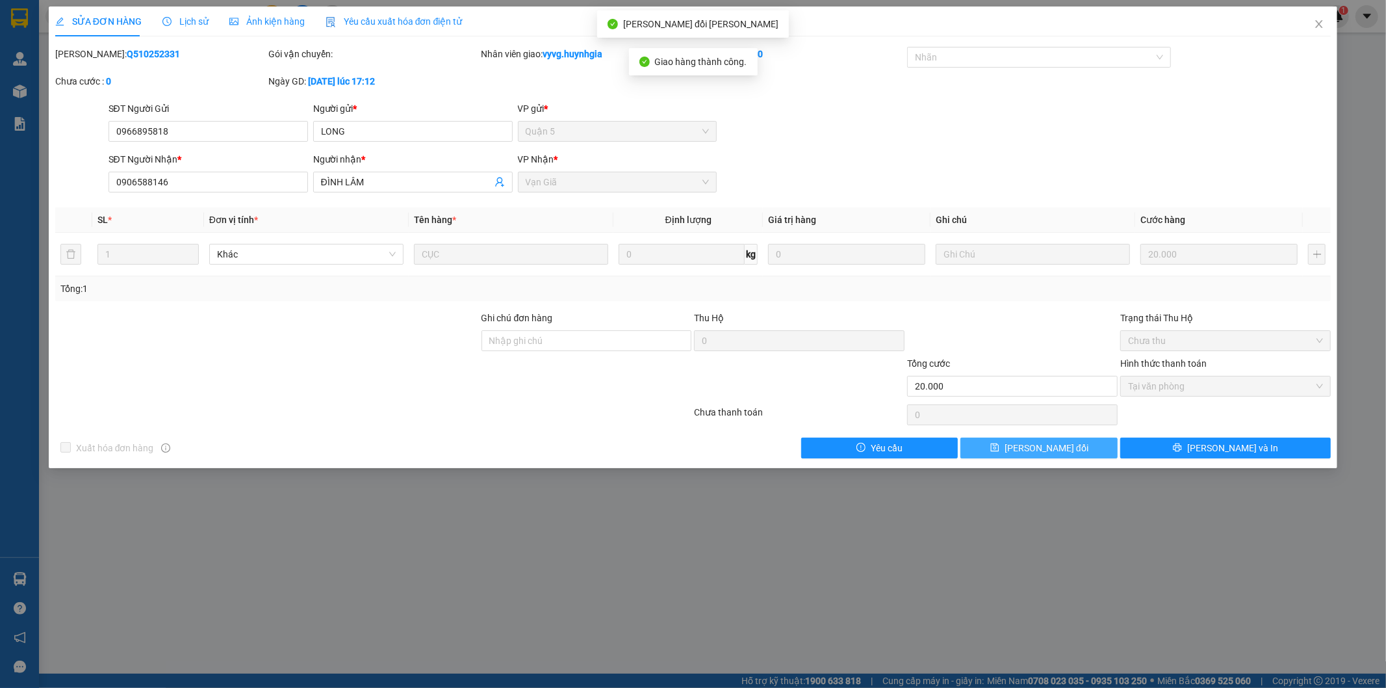
click at [1024, 450] on span "[PERSON_NAME] đổi" at bounding box center [1047, 448] width 84 height 14
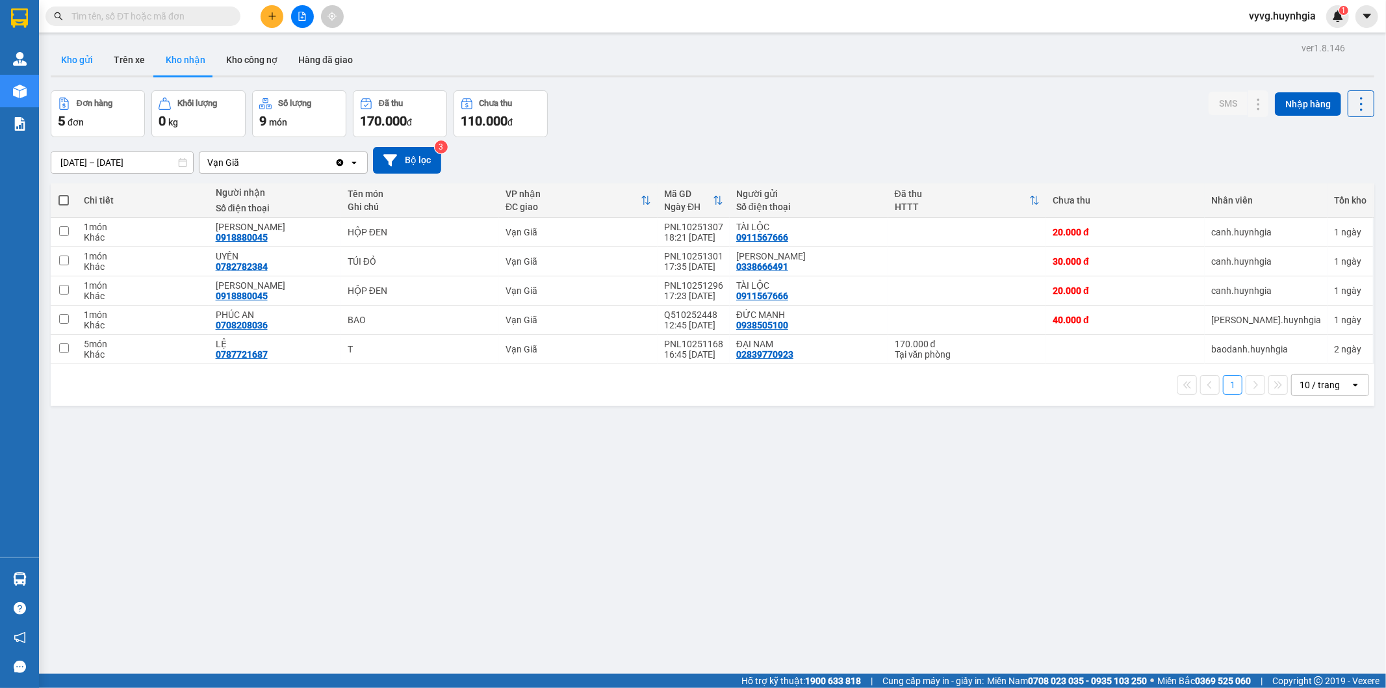
click at [76, 62] on button "Kho gửi" at bounding box center [77, 59] width 53 height 31
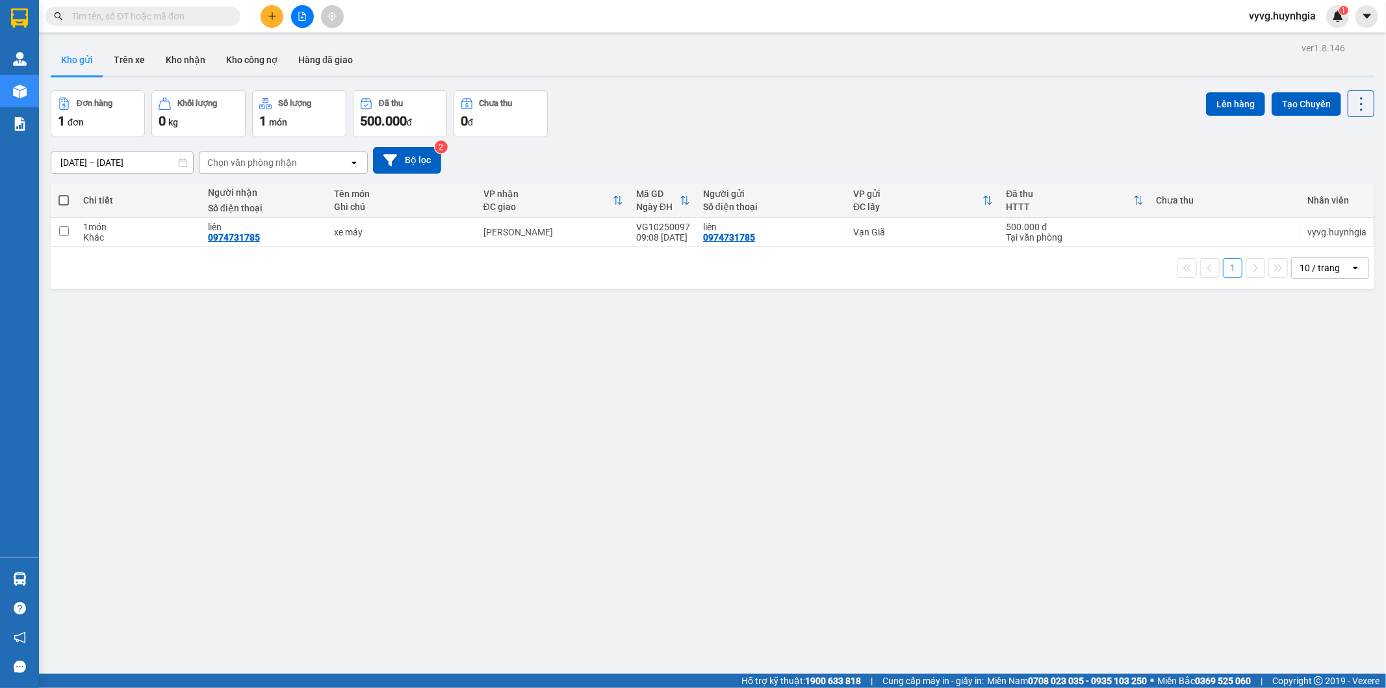
click at [742, 149] on div "[DATE] – [DATE] Press the down arrow key to interact with the calendar and sele…" at bounding box center [713, 160] width 1324 height 27
